Goal: Task Accomplishment & Management: Manage account settings

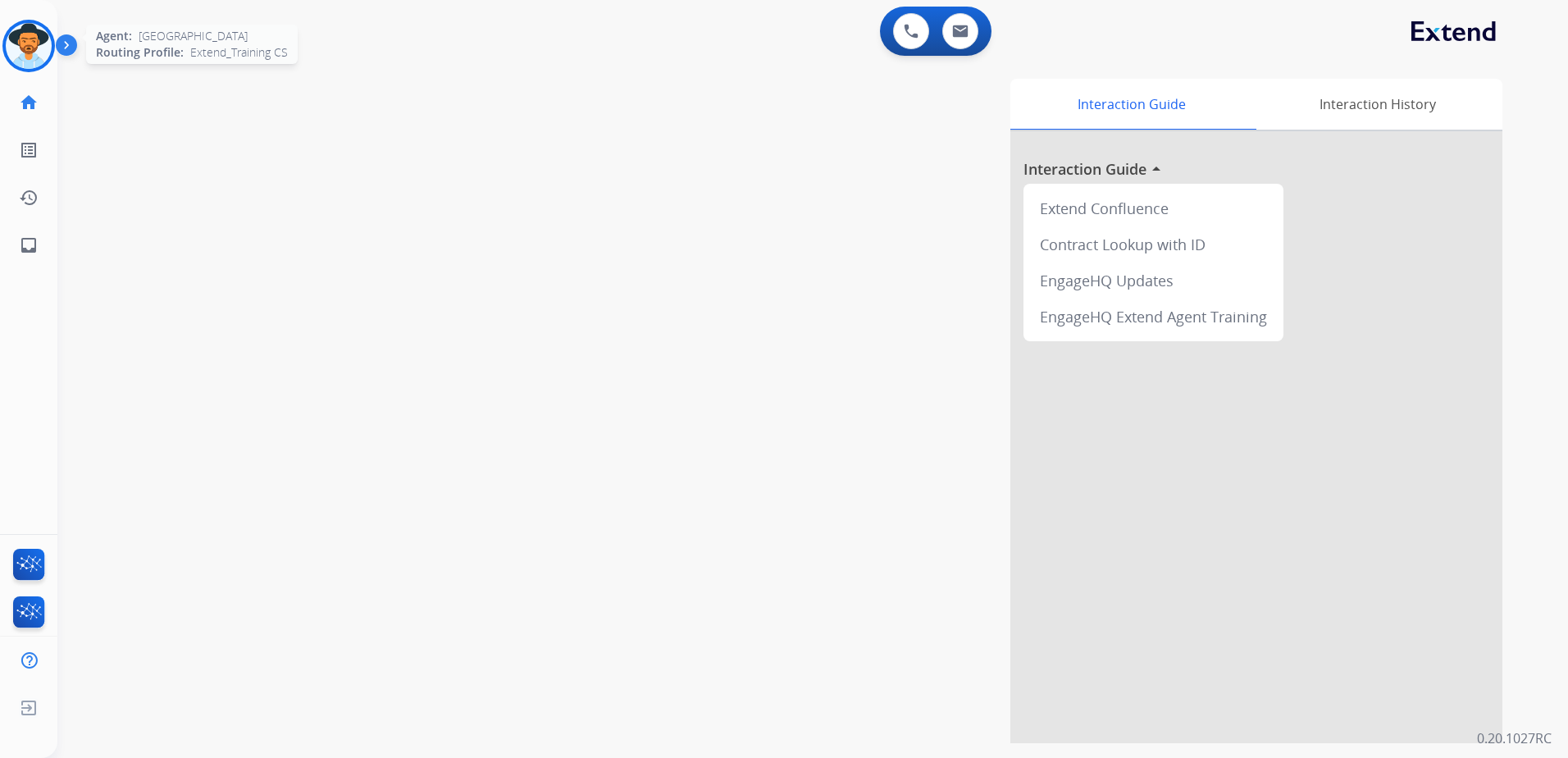
click at [20, 56] on img at bounding box center [29, 46] width 46 height 46
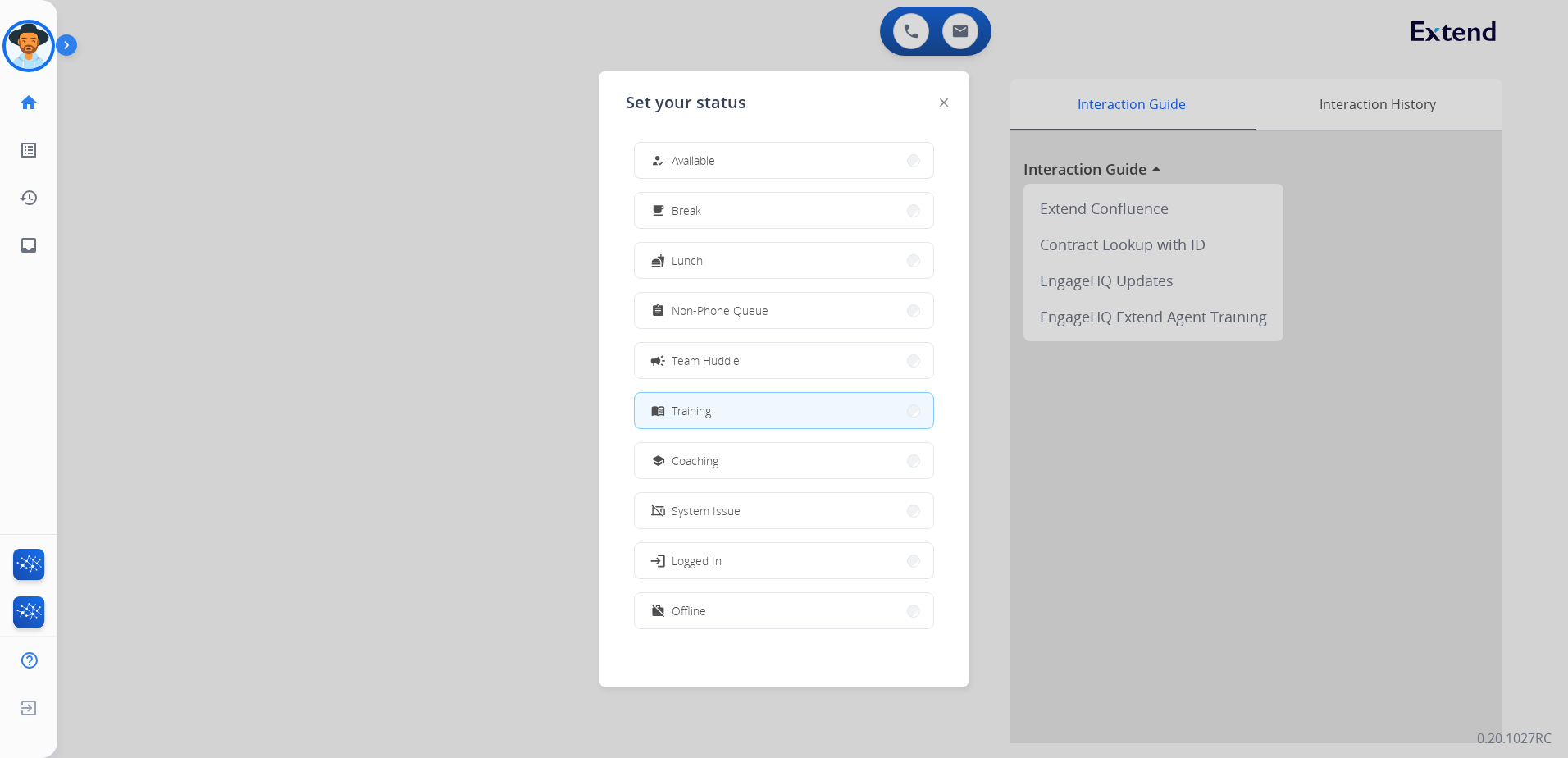
click at [356, 207] on div at bounding box center [784, 379] width 1568 height 758
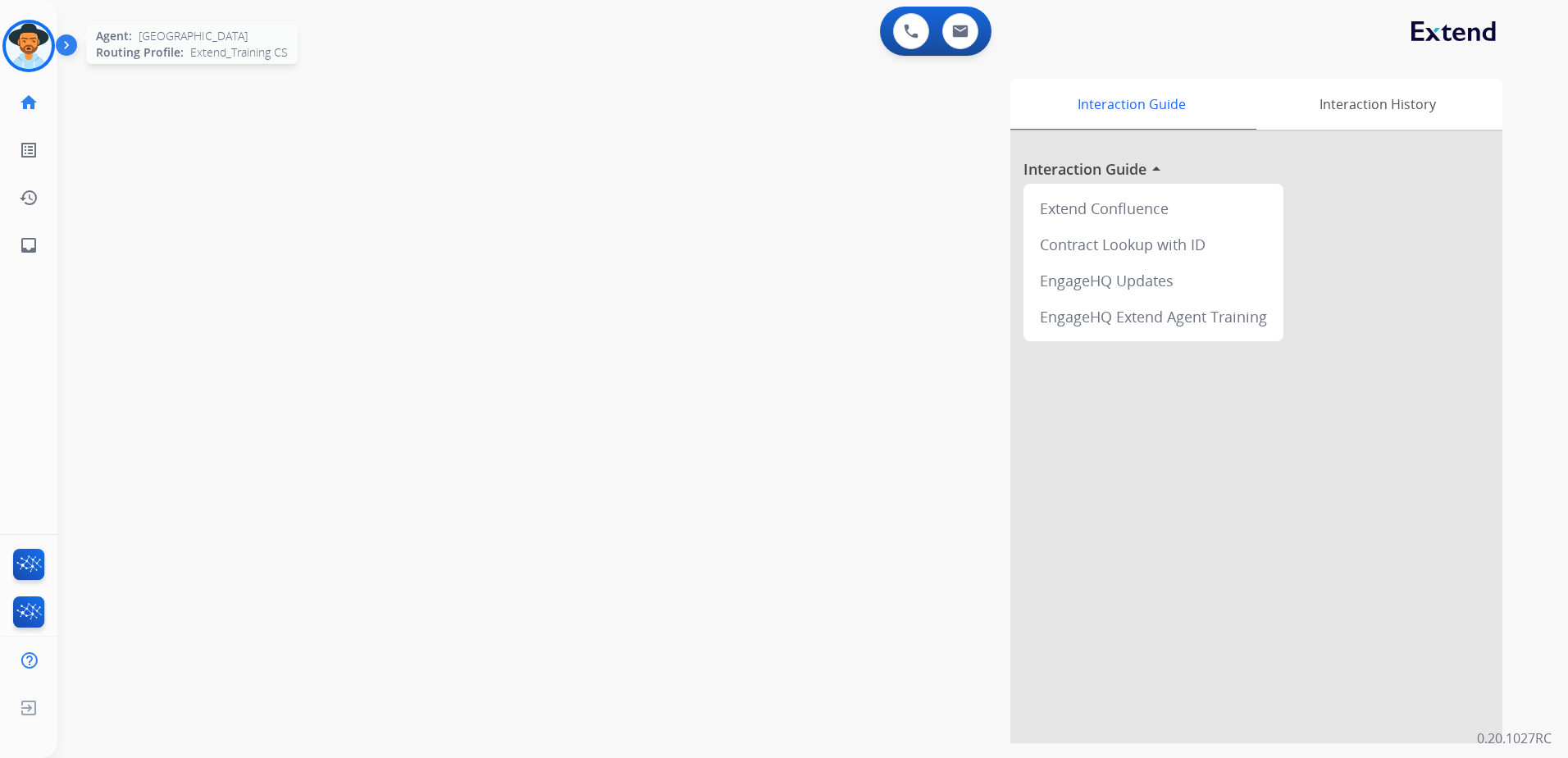
click at [35, 44] on img at bounding box center [29, 46] width 46 height 46
